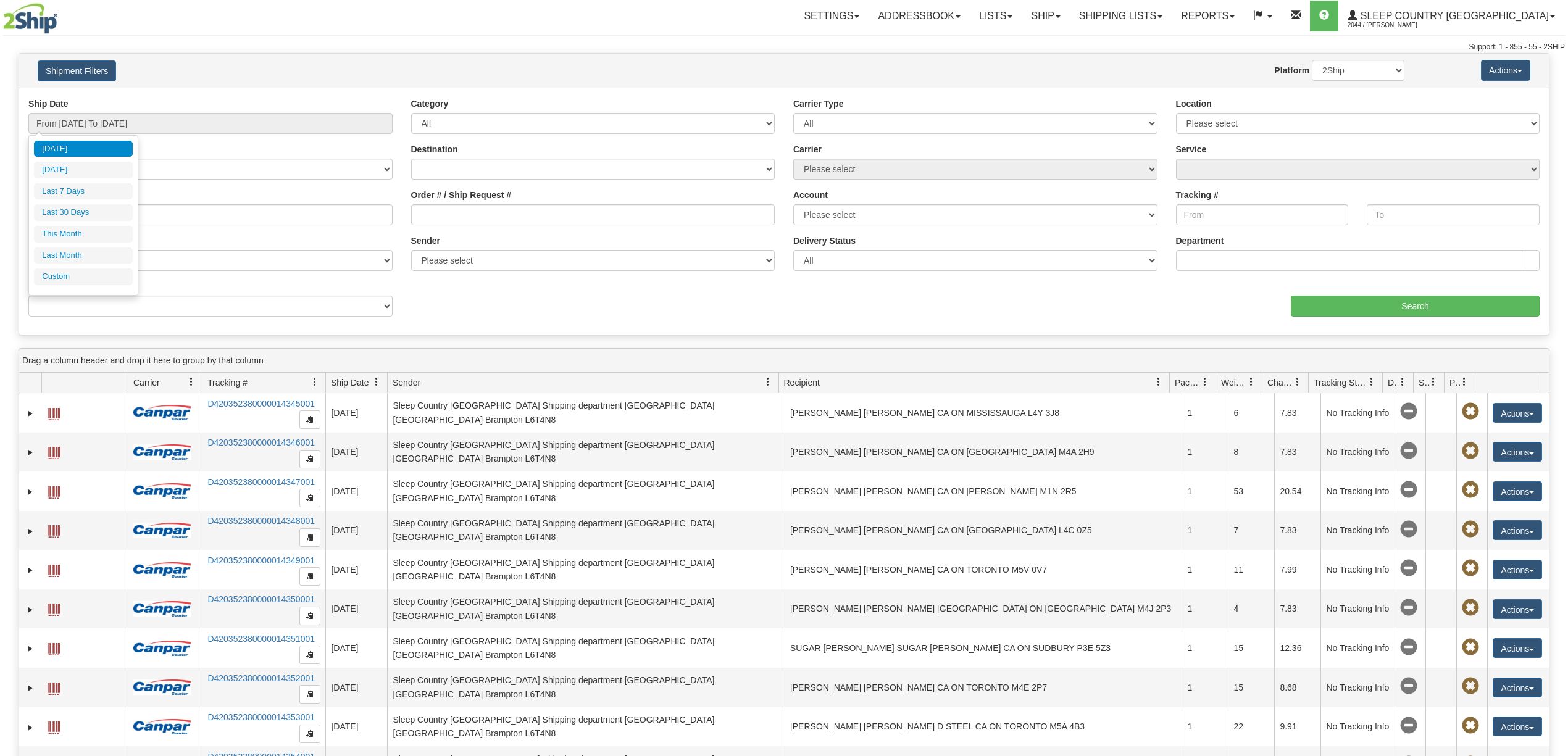
click at [153, 131] on input "From [DATE] To [DATE]" at bounding box center [210, 123] width 364 height 21
click at [104, 214] on li "Last 30 Days" at bounding box center [83, 212] width 99 height 17
type input "From [DATE] To [DATE]"
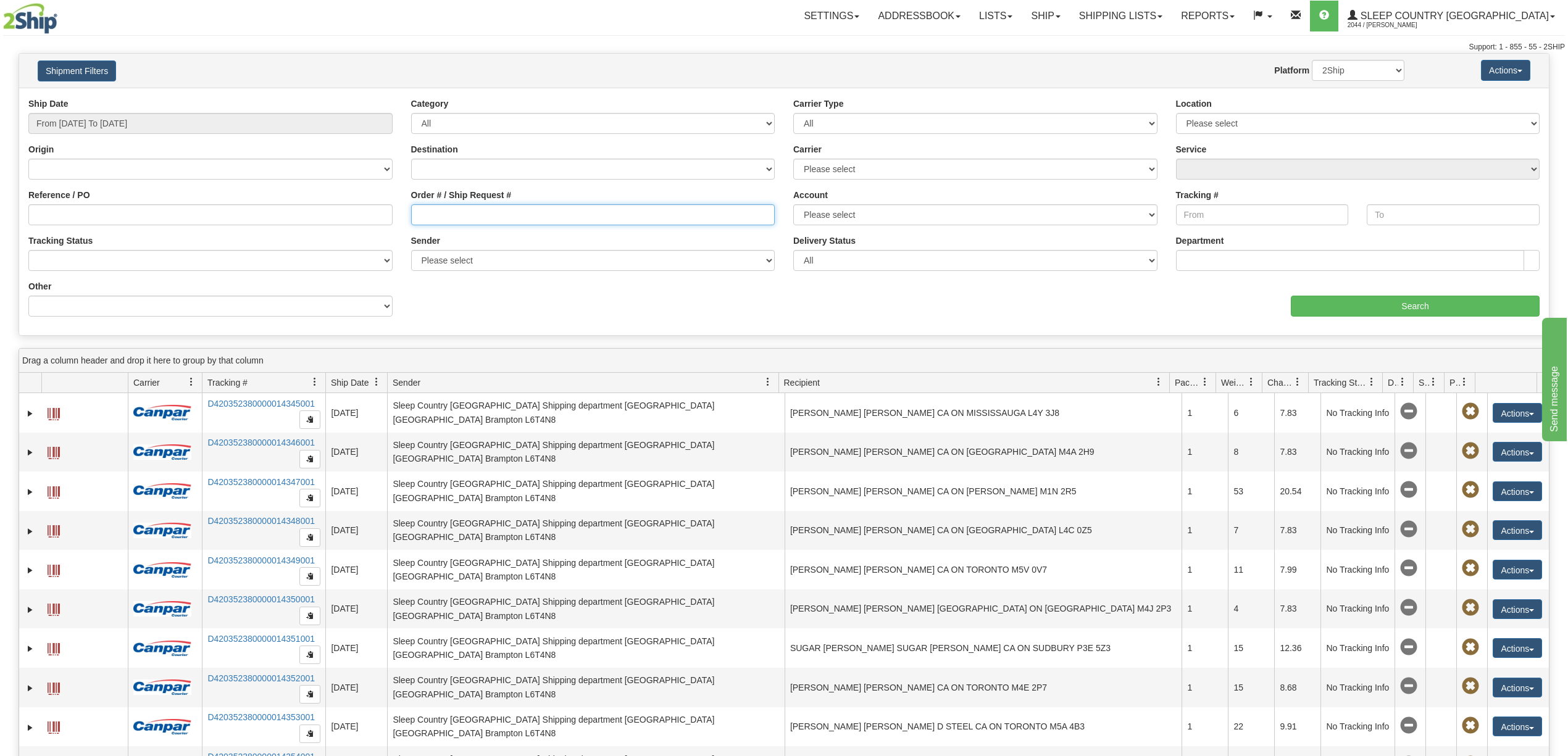
click at [421, 218] on input "Order # / Ship Request #" at bounding box center [593, 214] width 364 height 21
paste input "9000H964036"
type input "9000H964036"
click at [1340, 312] on input "Search" at bounding box center [1415, 305] width 249 height 21
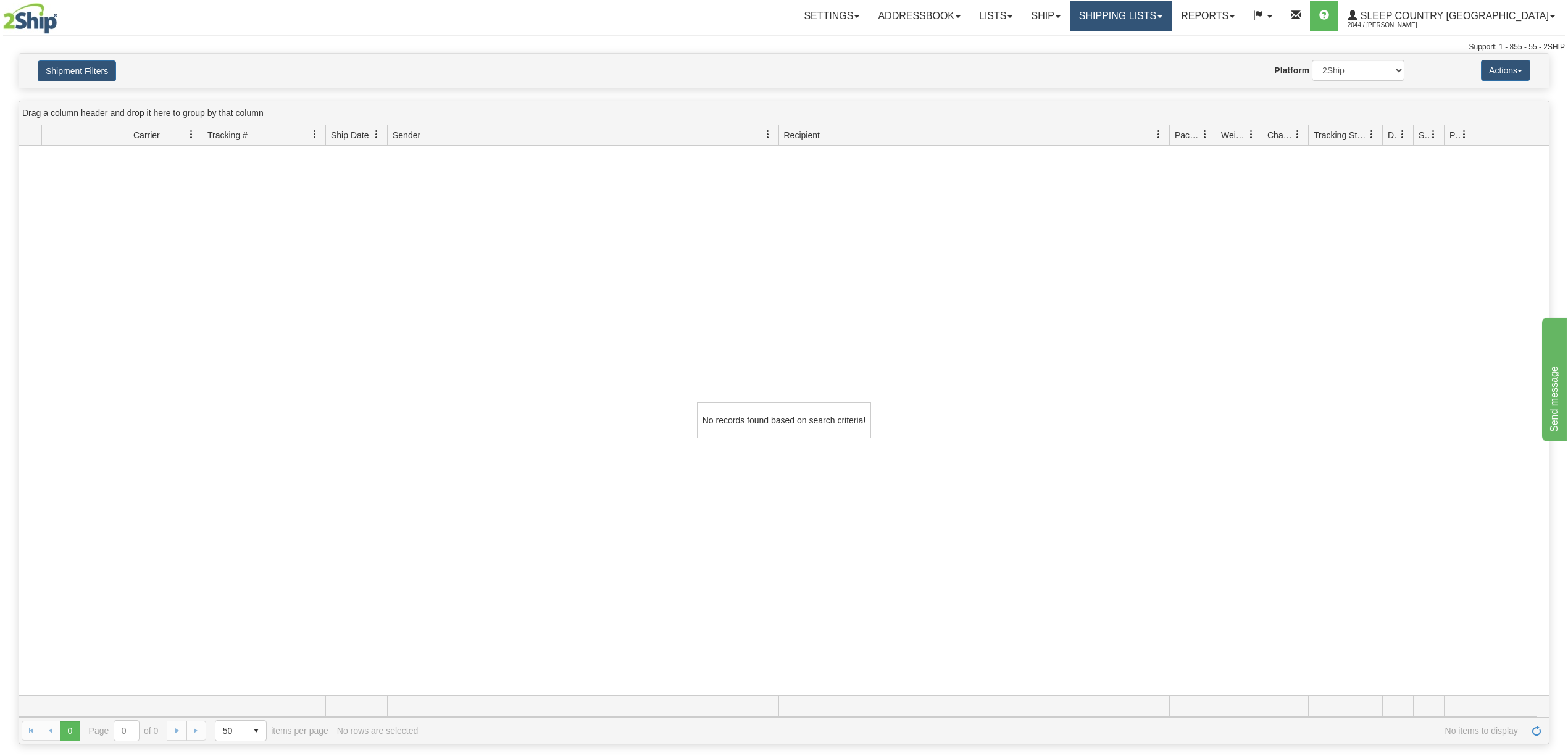
click at [1166, 5] on link "Shipping lists" at bounding box center [1121, 16] width 102 height 31
click at [1140, 62] on span "Search Shipment History" at bounding box center [1111, 59] width 95 height 10
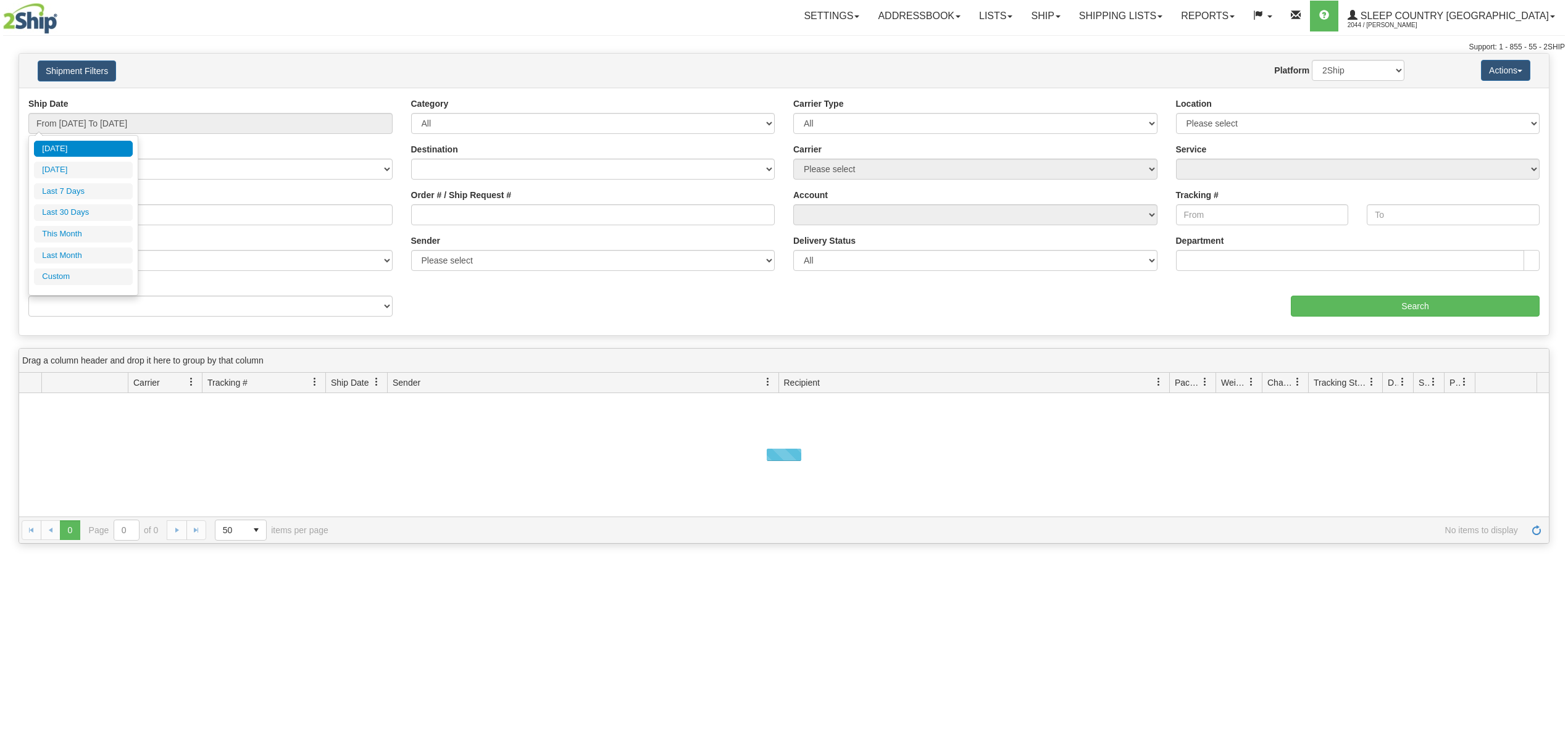
click at [180, 126] on input "From [DATE] To [DATE]" at bounding box center [210, 123] width 364 height 21
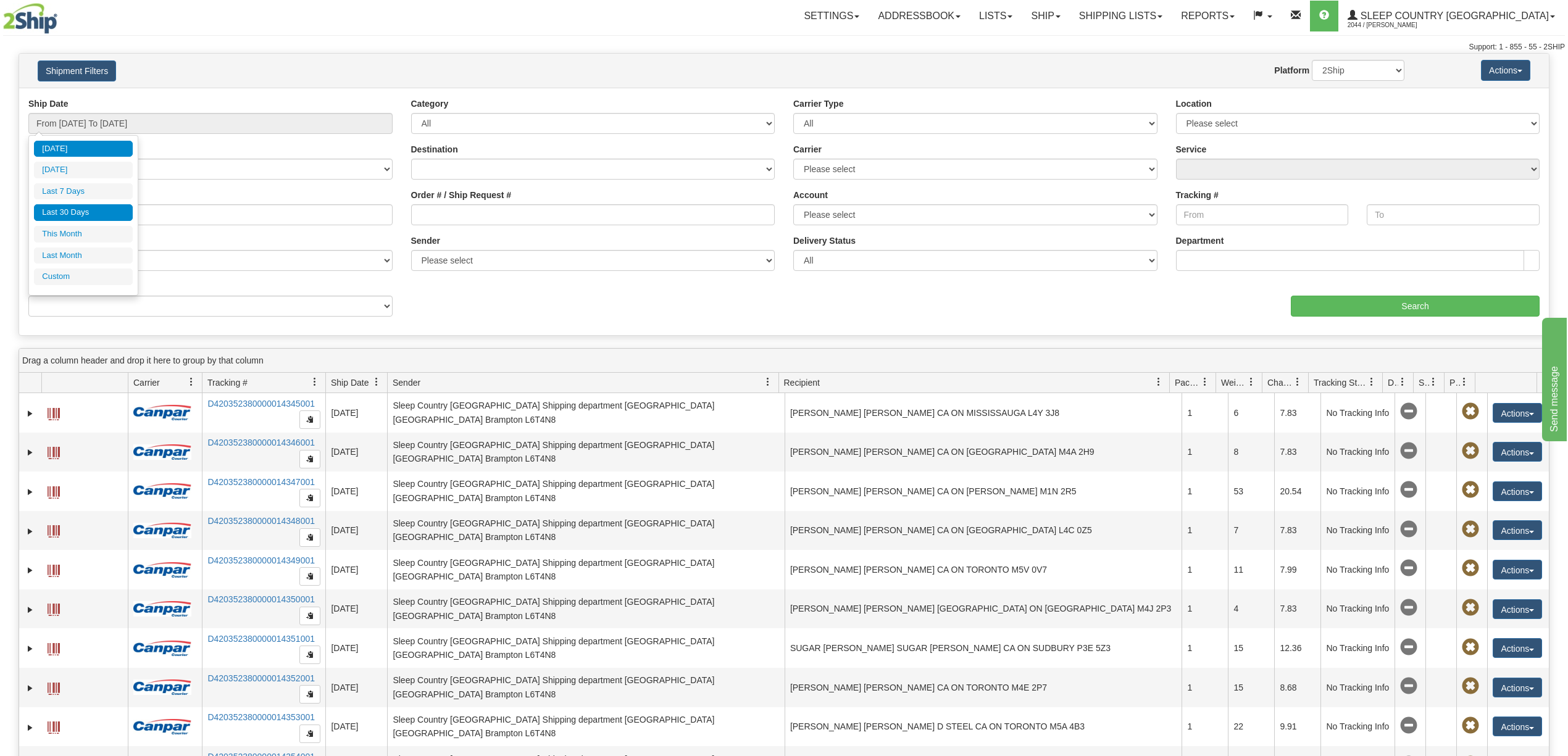
click at [121, 218] on li "Last 30 Days" at bounding box center [83, 212] width 99 height 17
type input "From [DATE] To [DATE]"
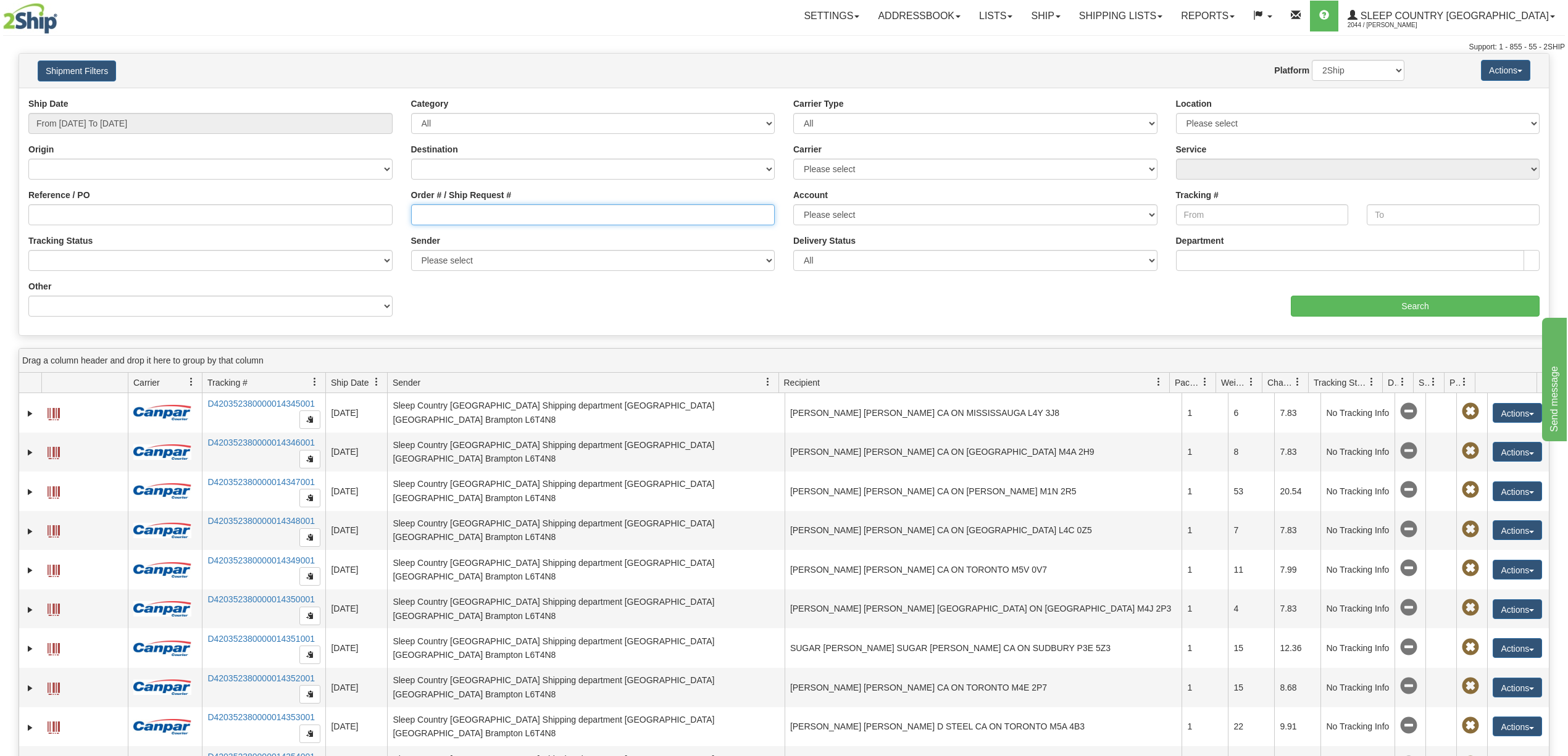
click at [492, 209] on input "Order # / Ship Request #" at bounding box center [593, 214] width 364 height 21
paste input "9000H971728"
click at [1344, 307] on input "Search" at bounding box center [1415, 305] width 249 height 21
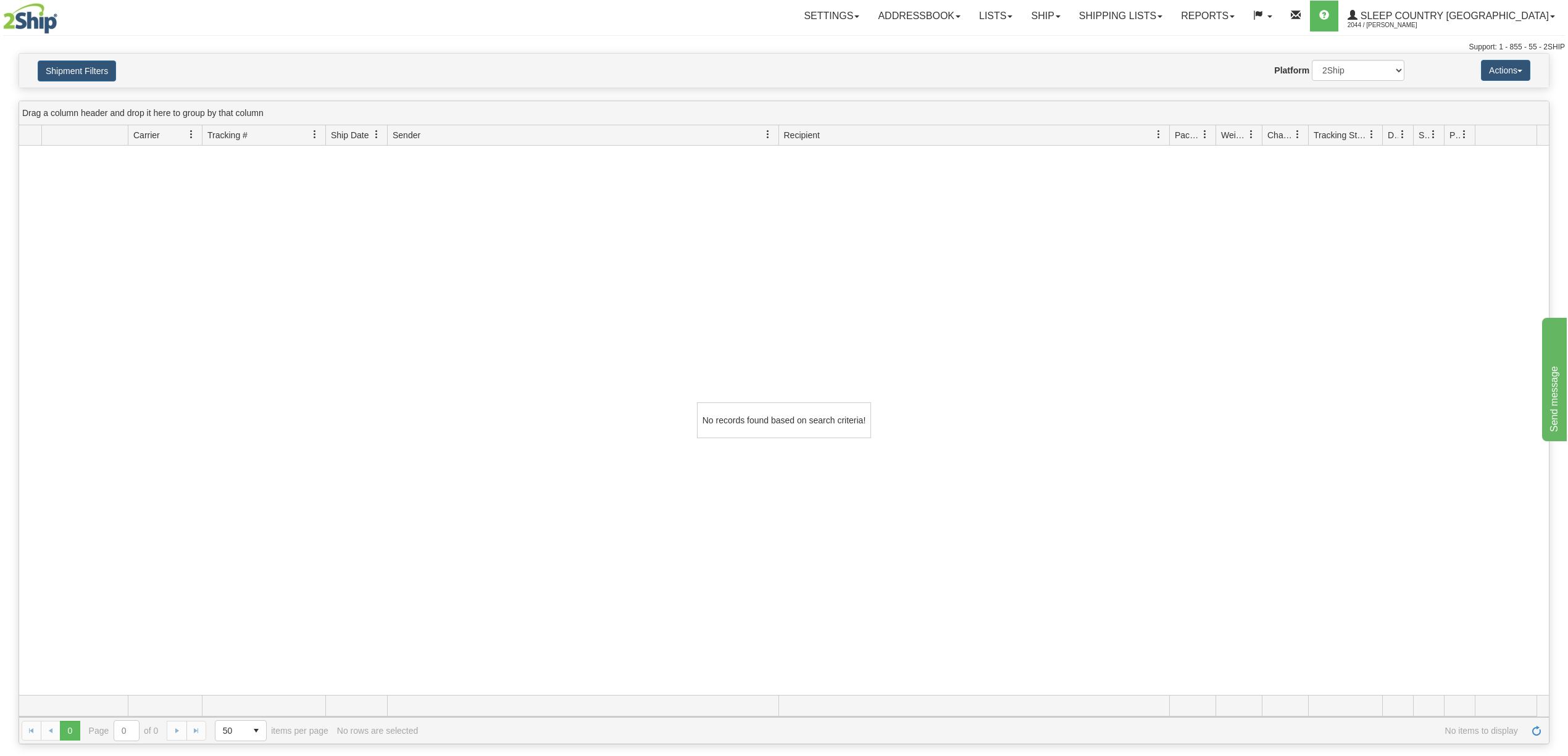
click at [118, 69] on h4 "Shipment Filters" at bounding box center [154, 70] width 252 height 21
click at [105, 67] on button "Shipment Filters" at bounding box center [77, 70] width 79 height 21
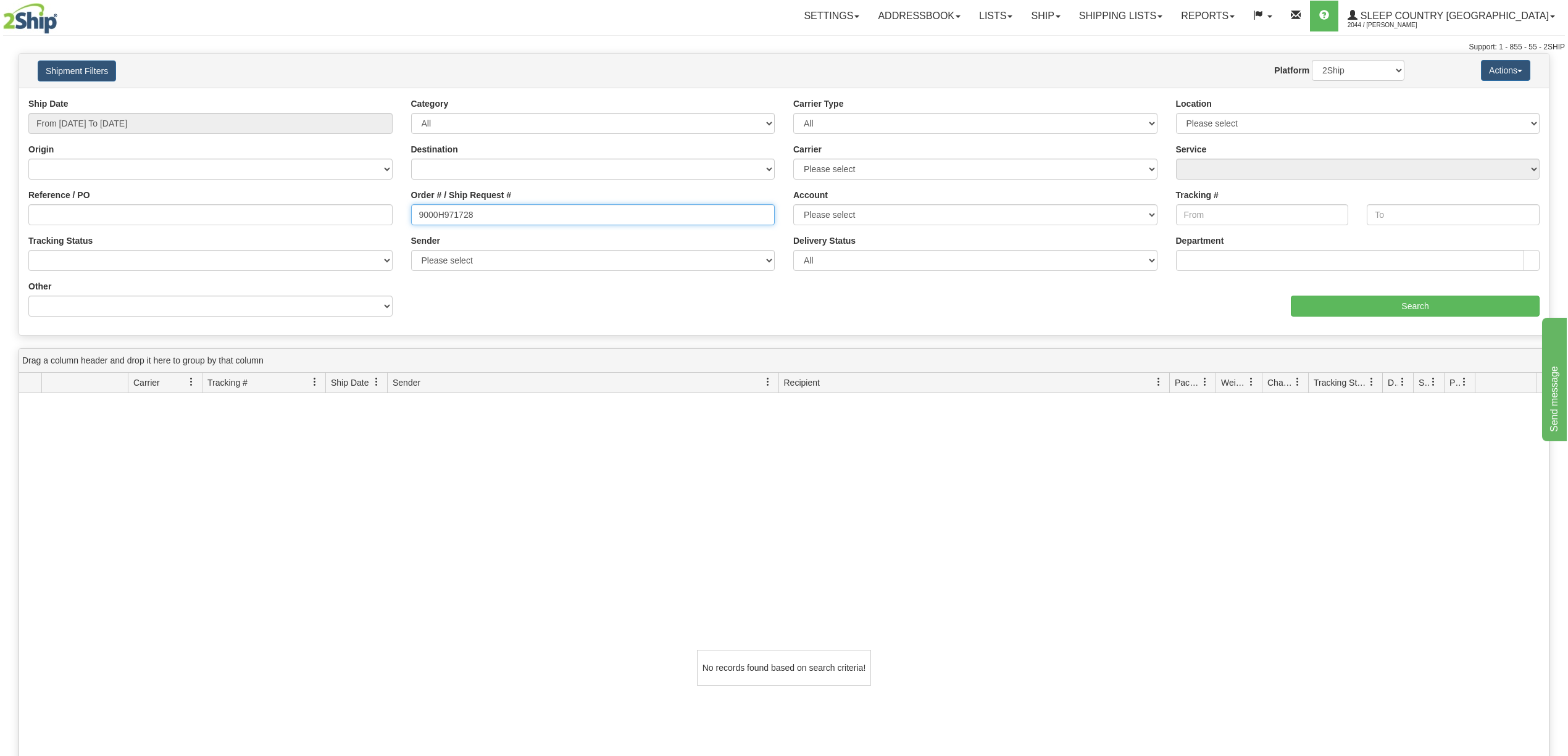
drag, startPoint x: 507, startPoint y: 215, endPoint x: 241, endPoint y: 205, distance: 266.2
click at [232, 97] on div "Reference / PO Order # / Ship Request # 9000H971728 Account Please select Purol…" at bounding box center [783, 97] width 1530 height 0
paste input "55562"
type input "9000H955562"
click at [1342, 308] on input "Search" at bounding box center [1415, 305] width 249 height 21
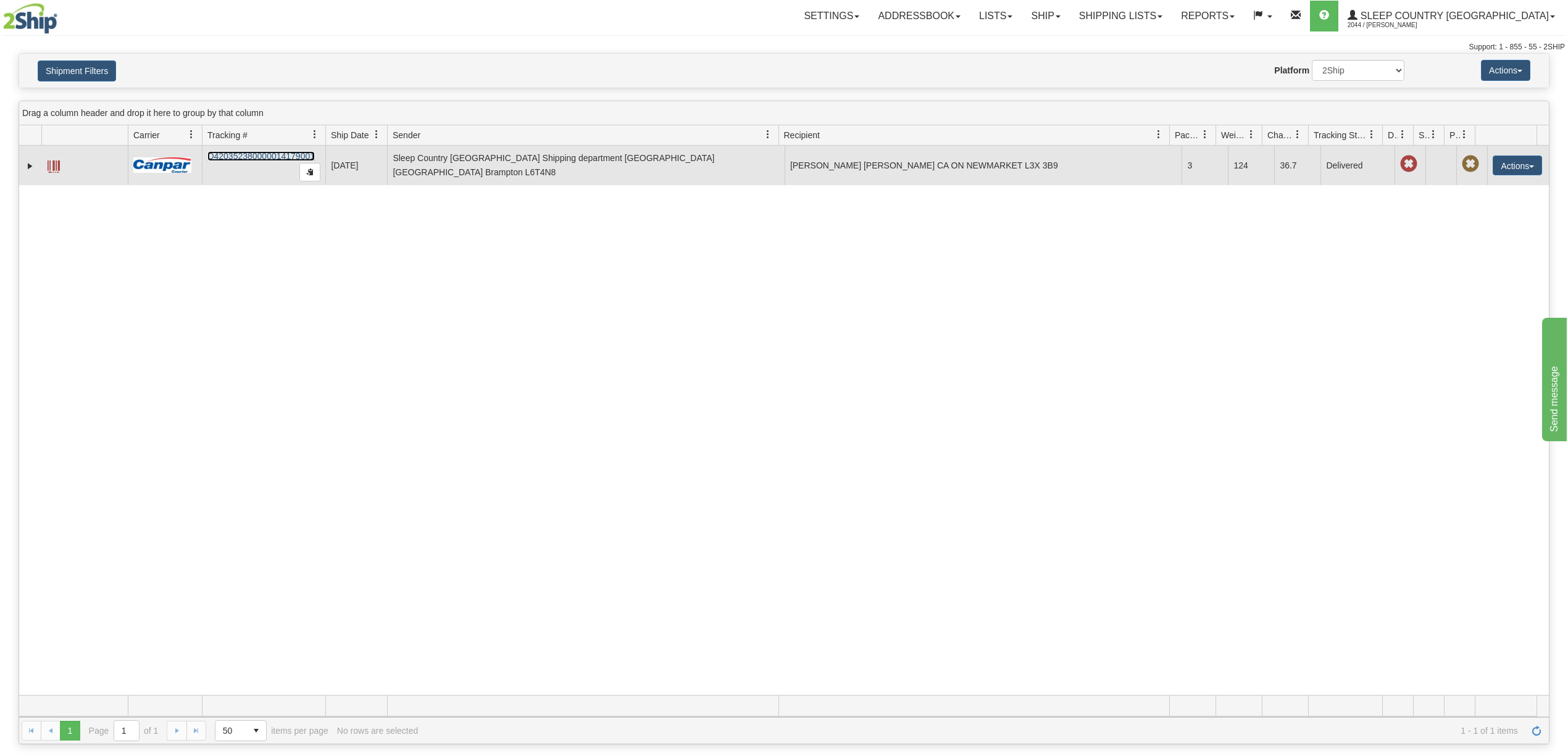
click at [298, 154] on link "D420352380000014179001" at bounding box center [261, 156] width 107 height 10
